Goal: Complete application form: Complete application form

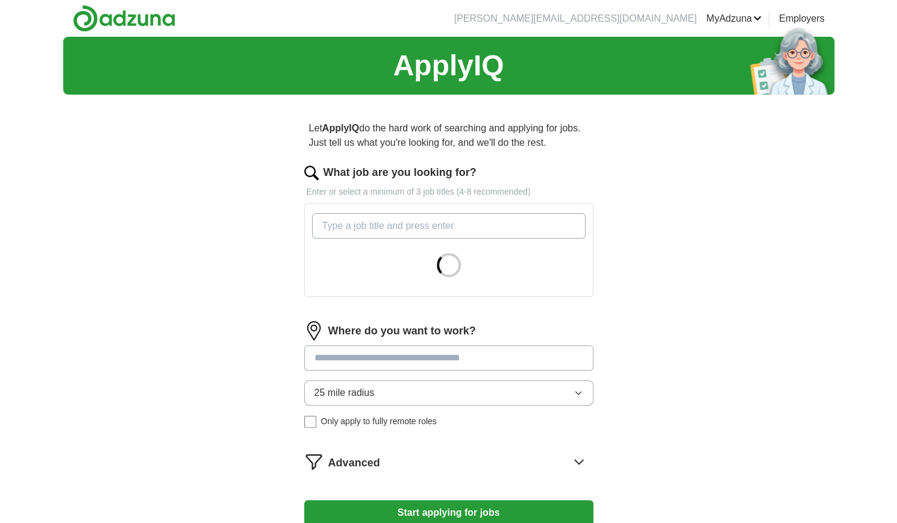
click at [379, 222] on input "What job are you looking for?" at bounding box center [448, 225] width 273 height 25
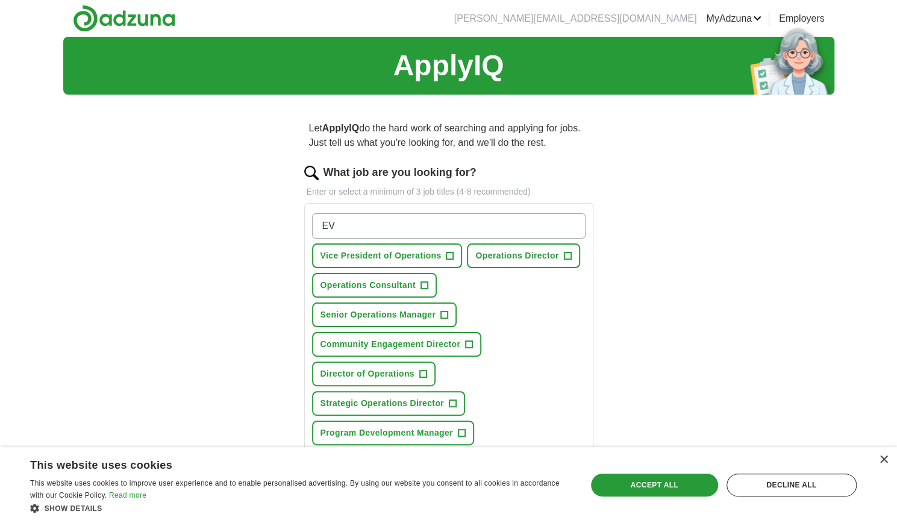
type input "E"
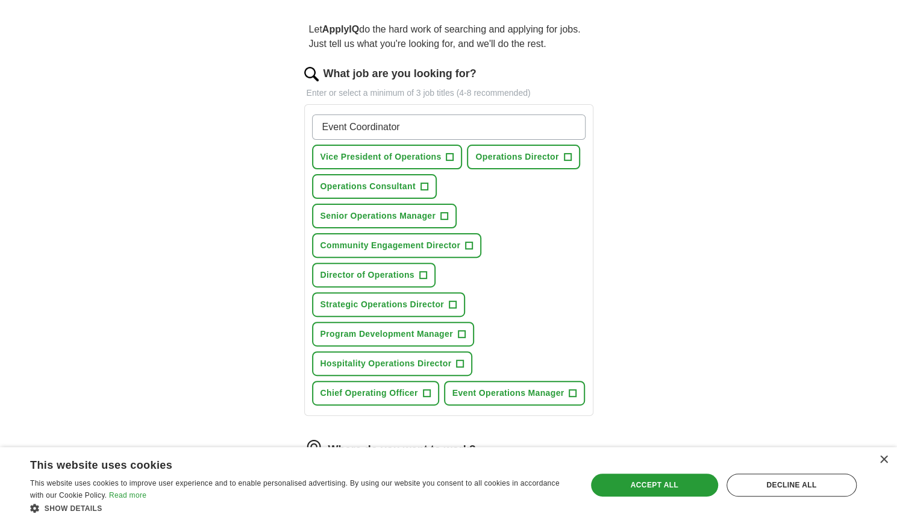
scroll to position [102, 0]
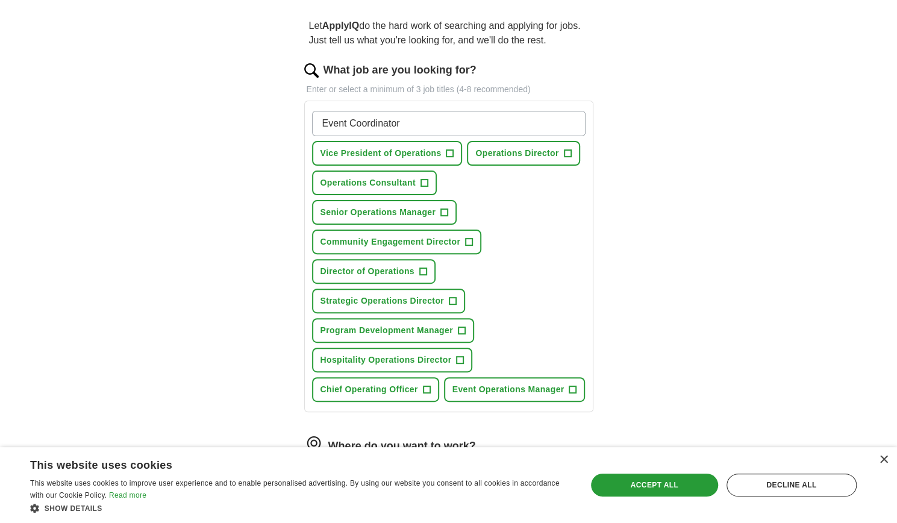
type input "Event Coordinator"
click at [501, 391] on span "Event Operations Manager" at bounding box center [508, 389] width 112 height 13
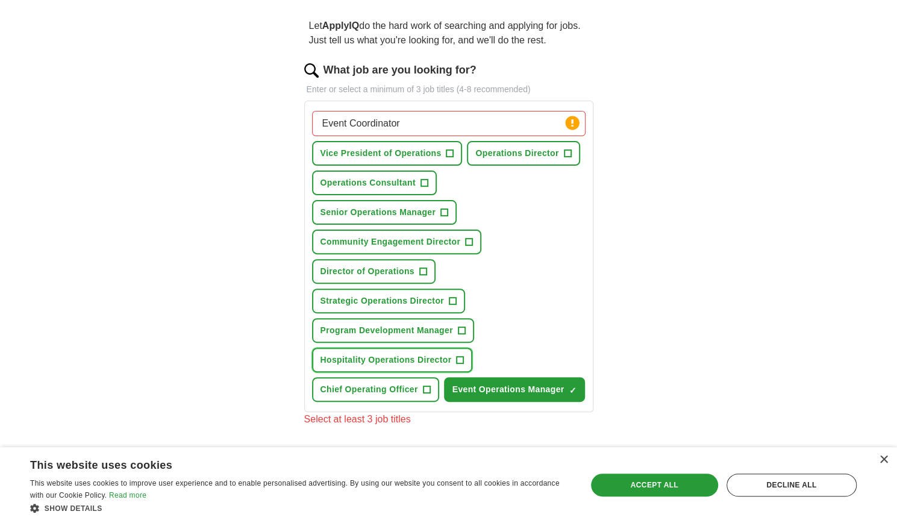
click at [396, 351] on button "Hospitality Operations Director +" at bounding box center [392, 359] width 161 height 25
click at [512, 150] on span "Operations Director" at bounding box center [516, 153] width 83 height 13
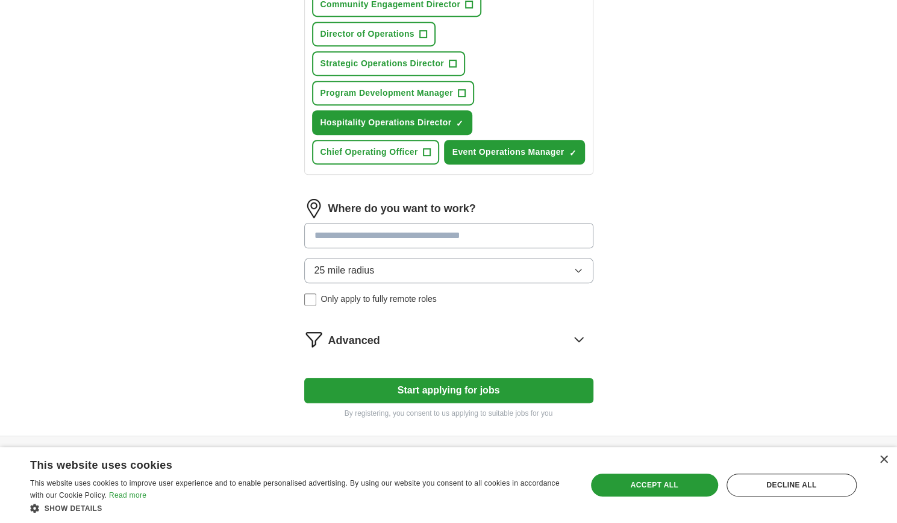
scroll to position [372, 0]
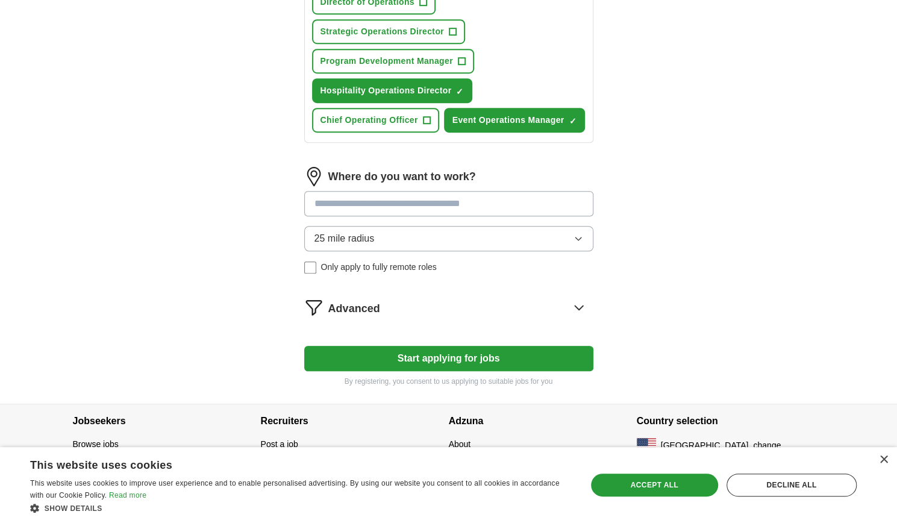
click at [482, 193] on input at bounding box center [448, 203] width 289 height 25
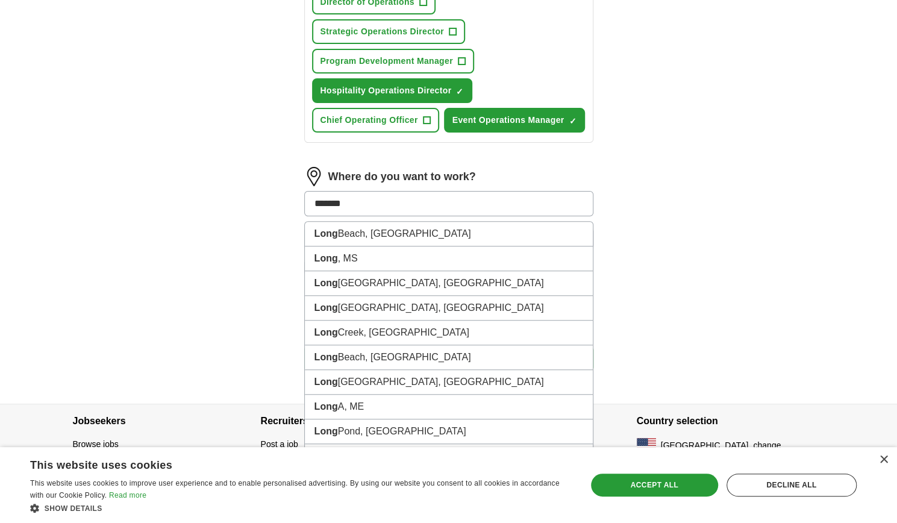
type input "********"
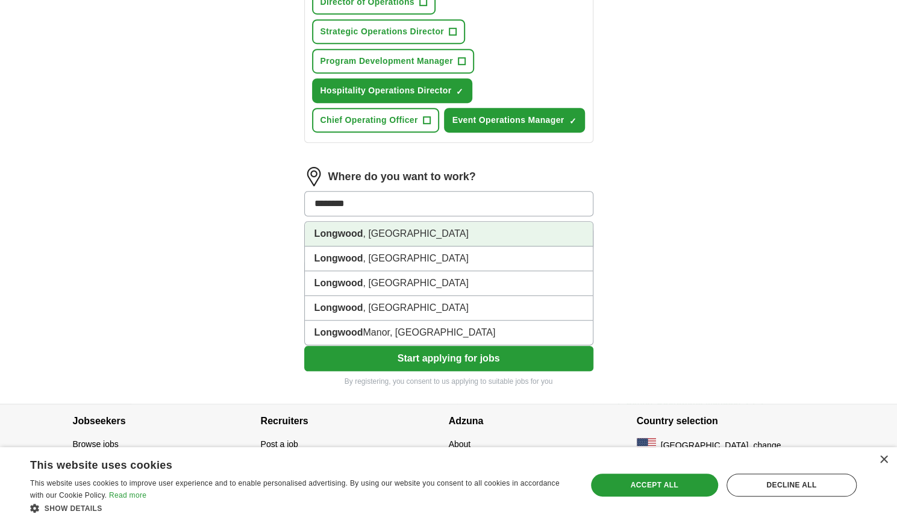
click at [469, 233] on li "[GEOGRAPHIC_DATA] , [GEOGRAPHIC_DATA]" at bounding box center [449, 234] width 288 height 25
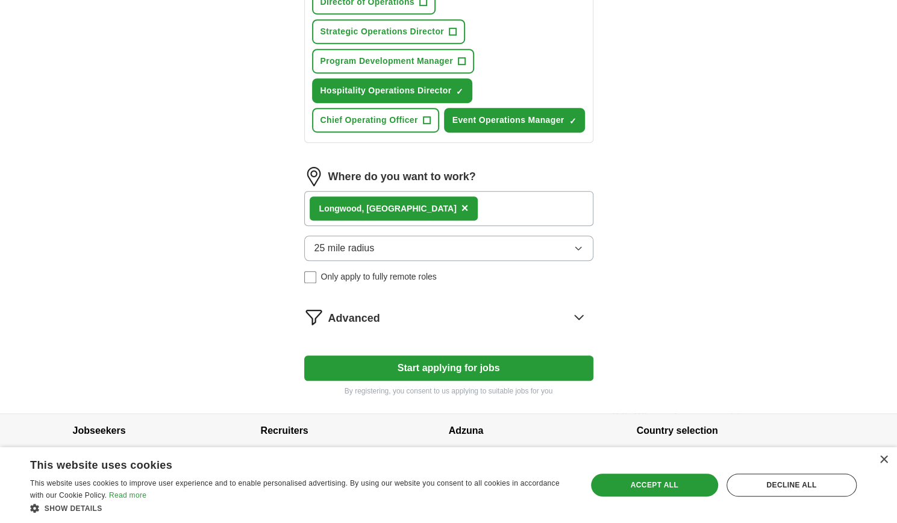
click at [465, 347] on form "What job are you looking for? Enter or select a minimum of 3 job titles (4-8 re…" at bounding box center [448, 94] width 289 height 603
click at [461, 363] on button "Start applying for jobs" at bounding box center [448, 367] width 289 height 25
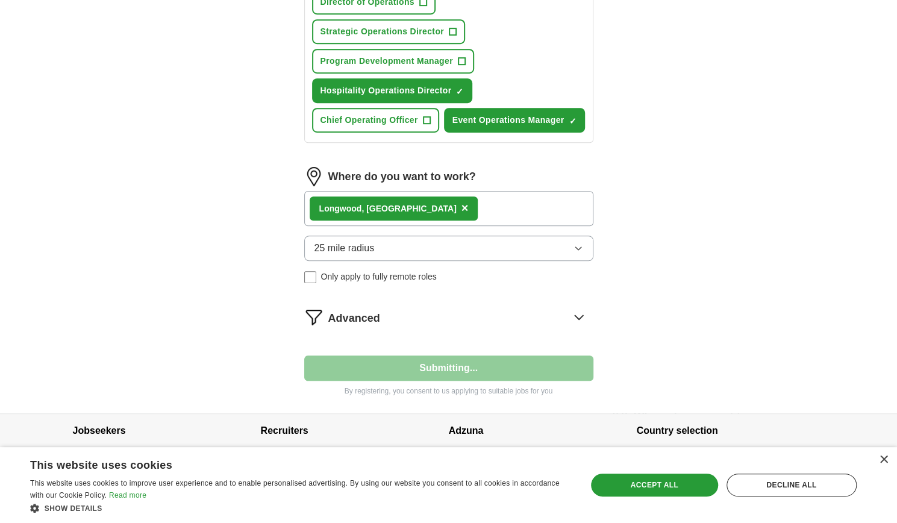
select select "**"
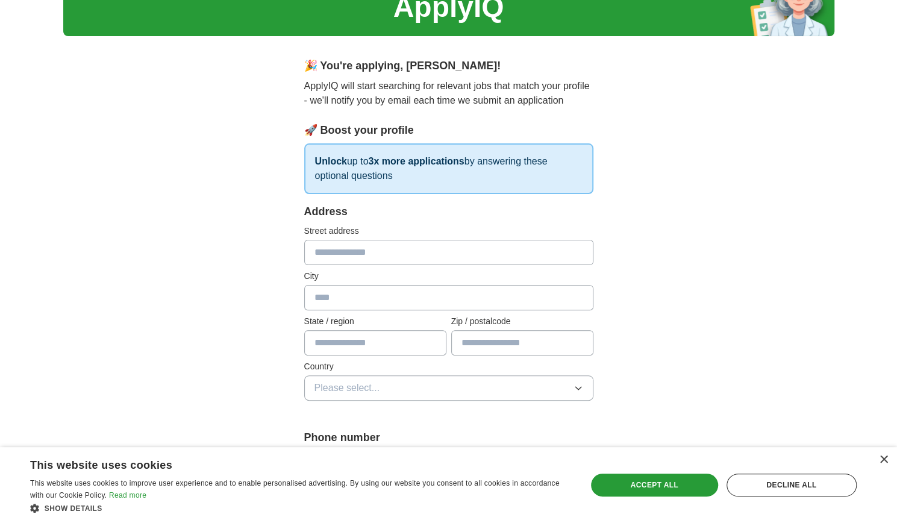
scroll to position [60, 0]
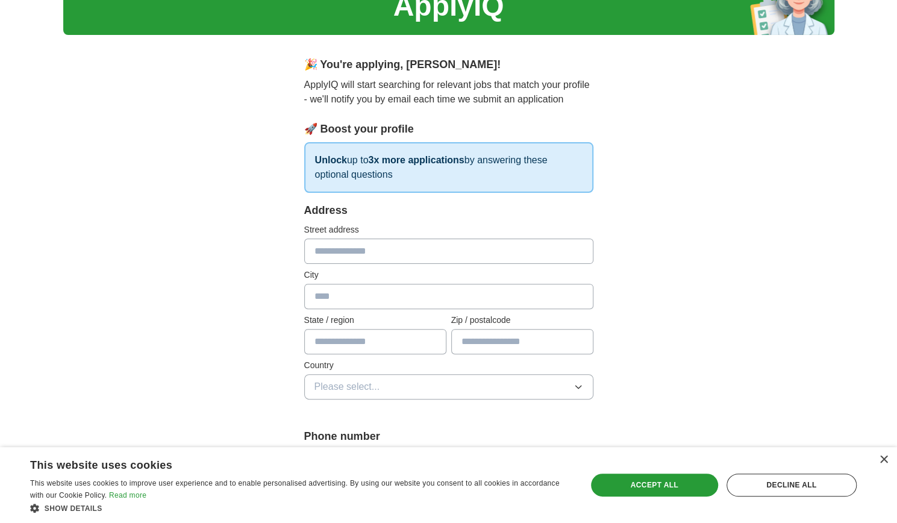
click at [425, 246] on input "text" at bounding box center [448, 250] width 289 height 25
type input "**********"
type input "********"
type input "**"
type input "*****"
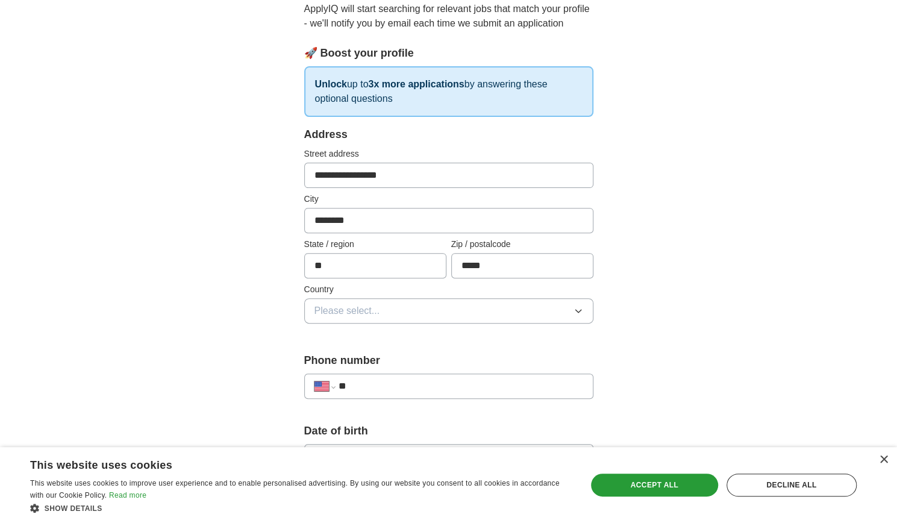
scroll to position [170, 0]
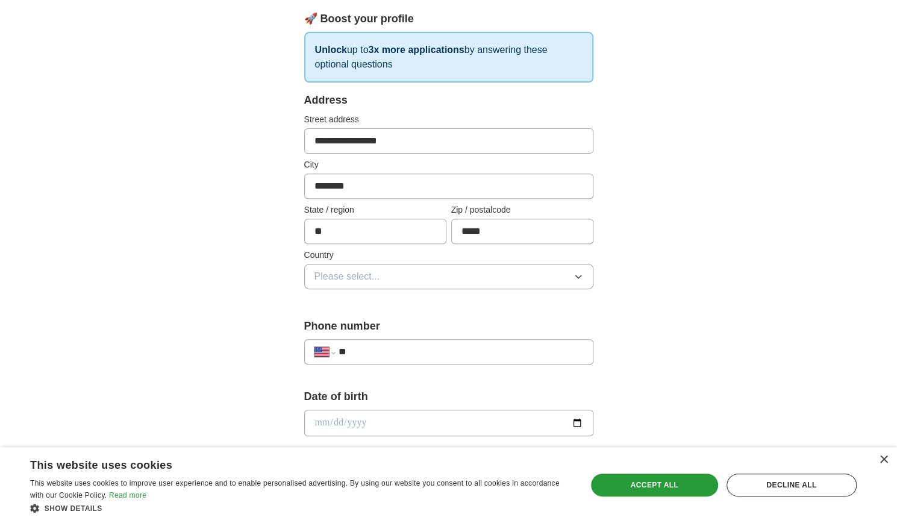
click at [422, 279] on button "Please select..." at bounding box center [448, 276] width 289 height 25
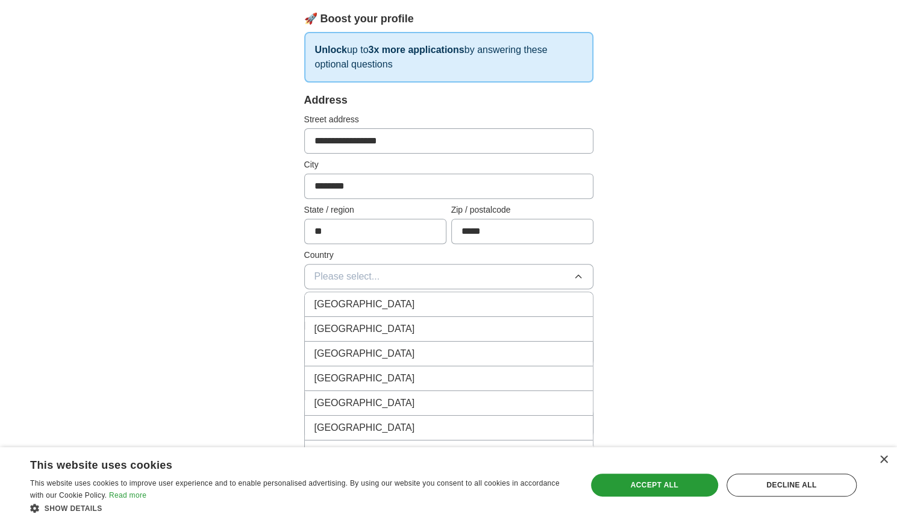
click at [394, 323] on div "[GEOGRAPHIC_DATA]" at bounding box center [448, 329] width 269 height 14
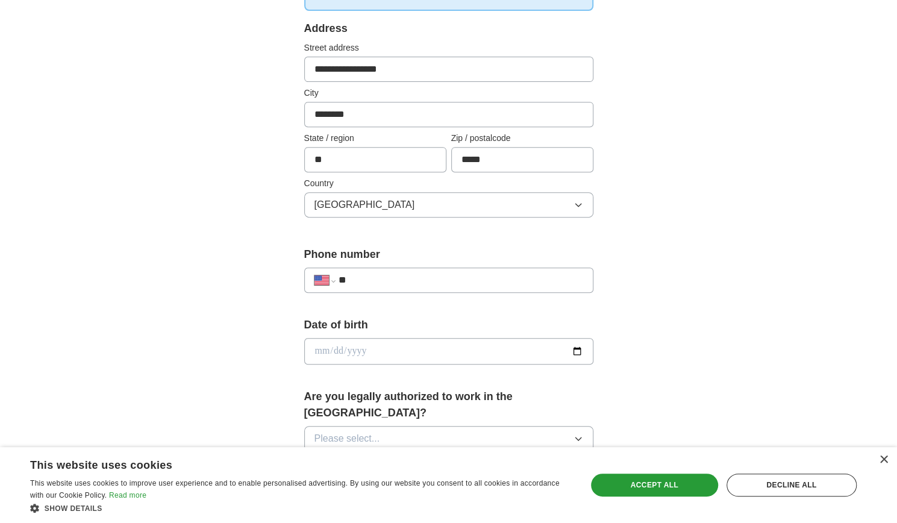
scroll to position [242, 0]
click at [412, 280] on input "**" at bounding box center [460, 279] width 245 height 14
click at [396, 350] on input "date" at bounding box center [448, 350] width 289 height 26
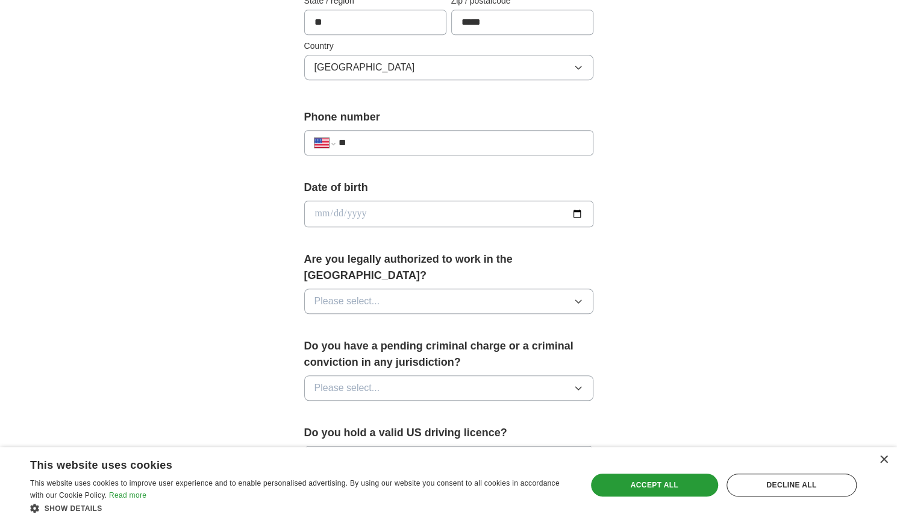
scroll to position [382, 0]
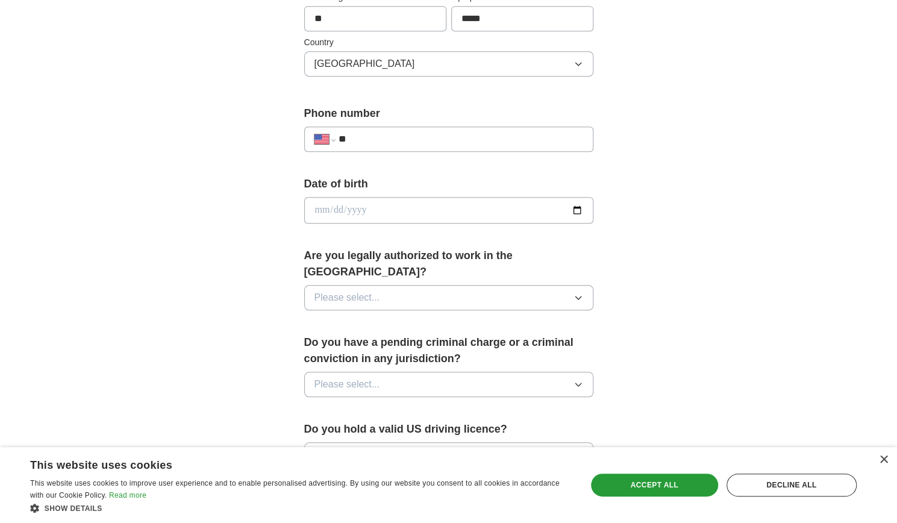
click at [429, 285] on button "Please select..." at bounding box center [448, 297] width 289 height 25
click at [394, 318] on div "Yes" at bounding box center [448, 325] width 269 height 14
click at [372, 377] on span "Please select..." at bounding box center [347, 384] width 66 height 14
click at [351, 429] on div "No" at bounding box center [448, 436] width 269 height 14
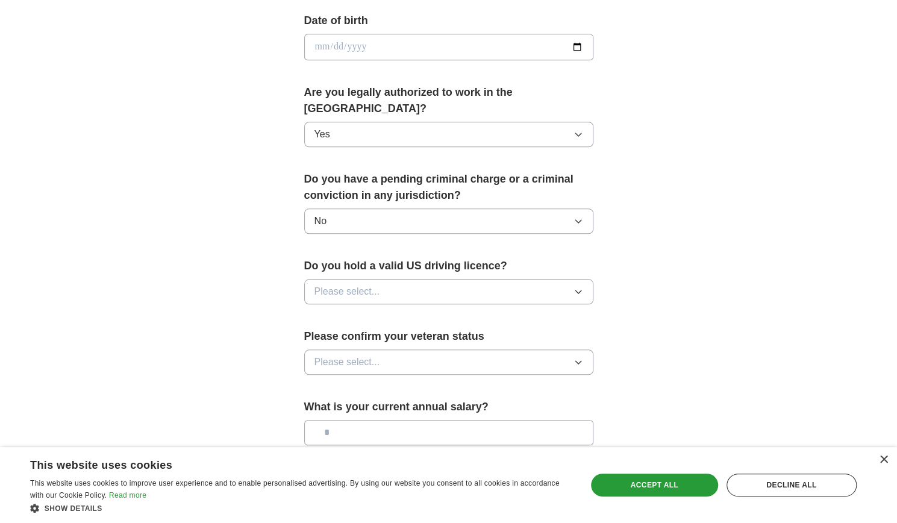
scroll to position [547, 0]
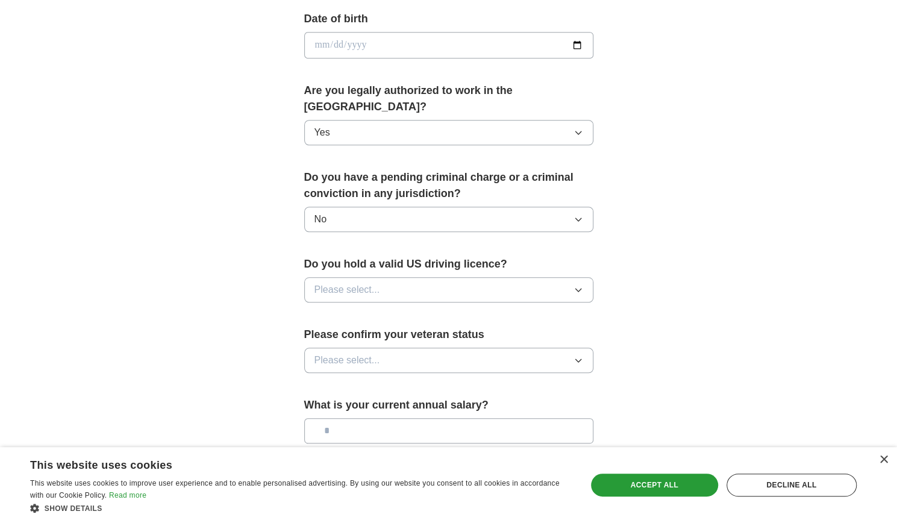
click at [418, 277] on button "Please select..." at bounding box center [448, 289] width 289 height 25
click at [385, 310] on div "Yes" at bounding box center [448, 317] width 269 height 14
click at [357, 353] on span "Please select..." at bounding box center [347, 360] width 66 height 14
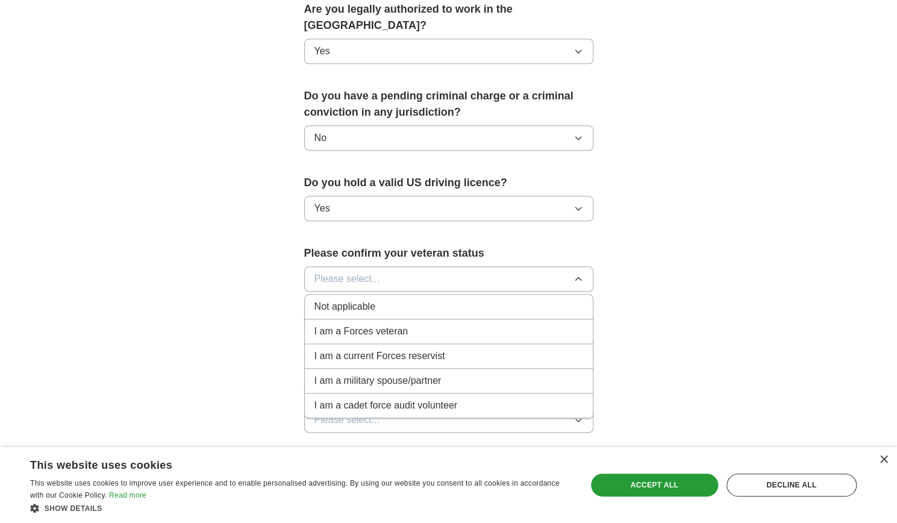
scroll to position [630, 0]
click at [394, 298] on div "Not applicable" at bounding box center [448, 305] width 269 height 14
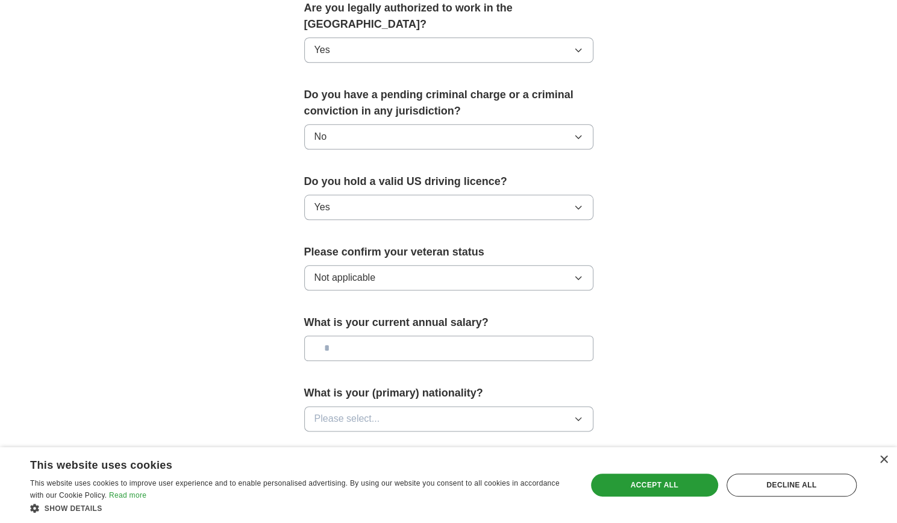
click at [383, 335] on input "text" at bounding box center [448, 347] width 289 height 25
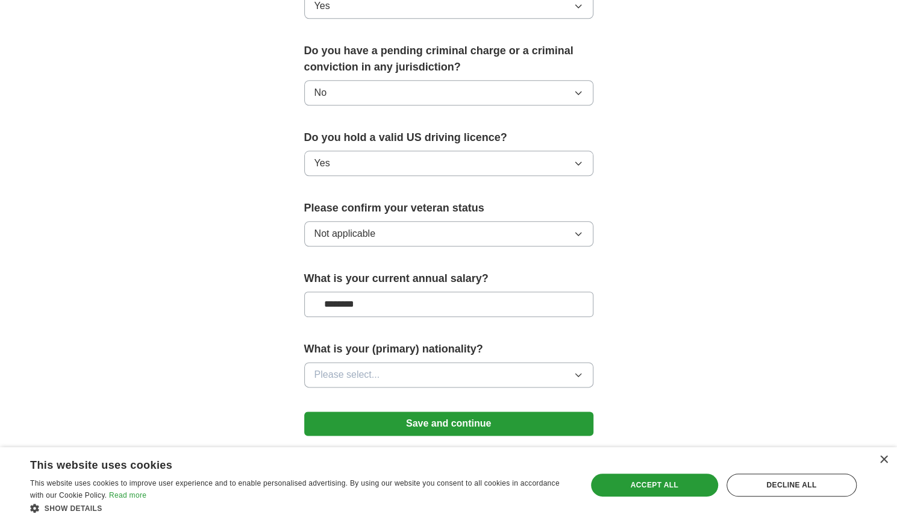
scroll to position [676, 0]
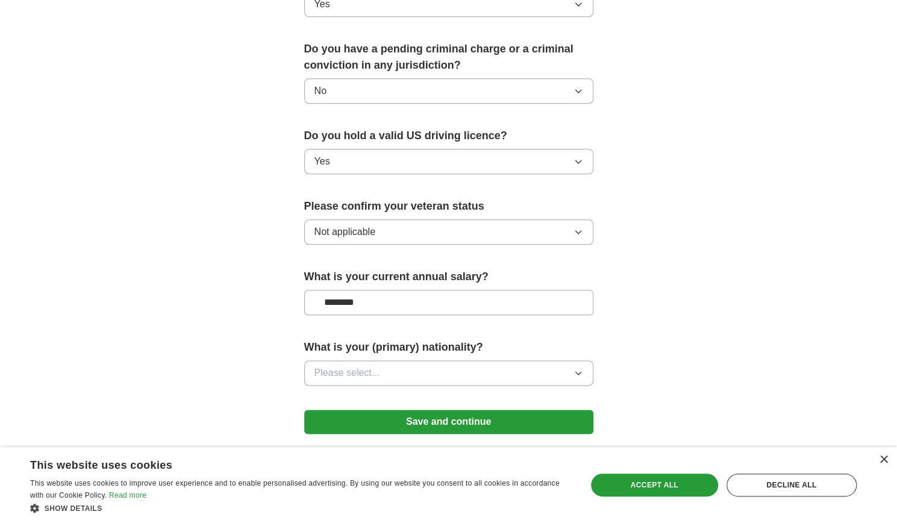
type input "********"
click at [379, 360] on button "Please select..." at bounding box center [448, 372] width 289 height 25
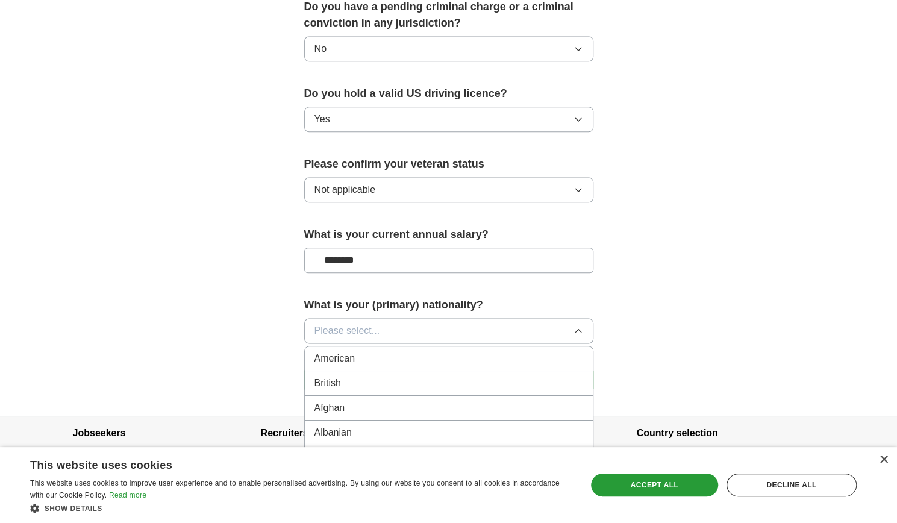
click at [384, 351] on div "American" at bounding box center [448, 358] width 269 height 14
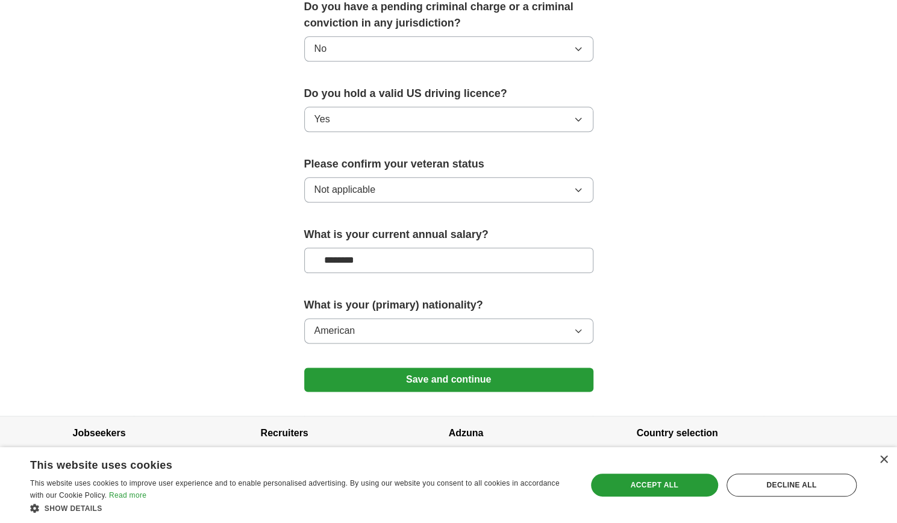
scroll to position [711, 0]
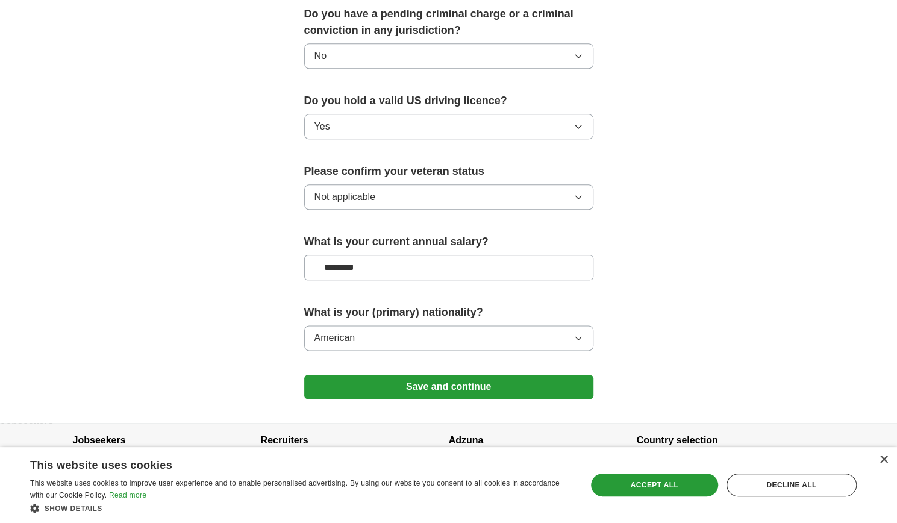
click at [381, 375] on button "Save and continue" at bounding box center [448, 387] width 289 height 24
